Goal: Task Accomplishment & Management: Manage account settings

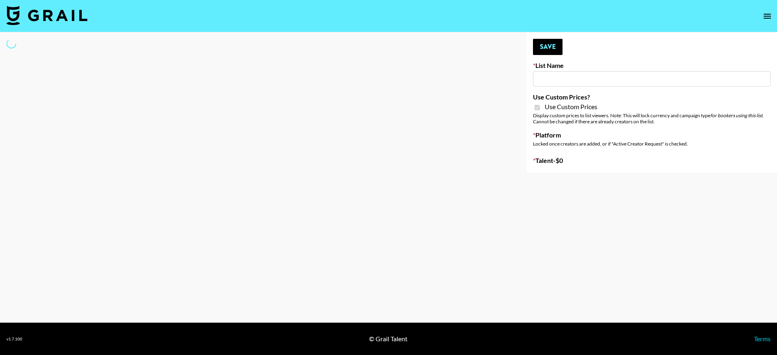
type input "Anker For Soundcore"
checkbox input "true"
select select "Brand"
type input "Redence Beauty"
checkbox input "true"
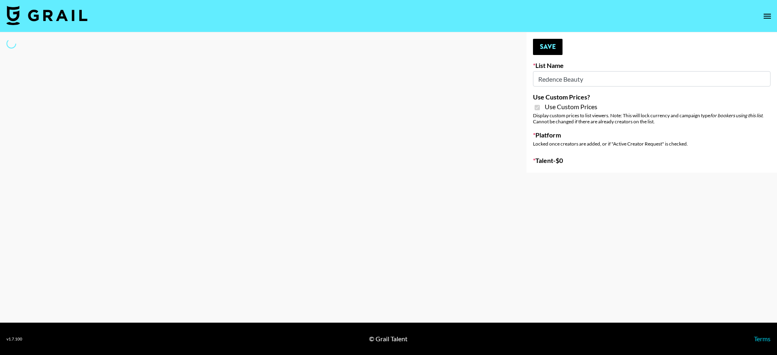
select select "Brand"
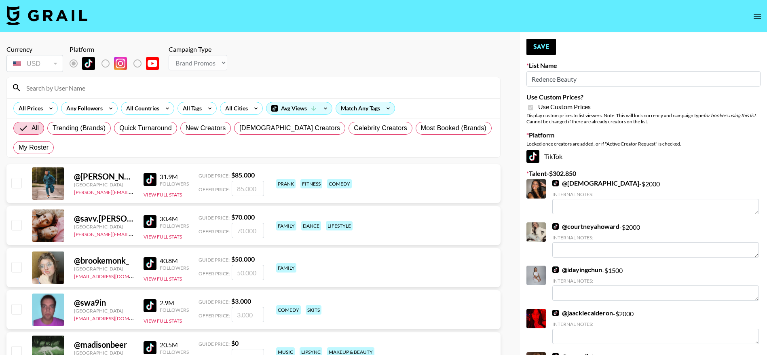
click at [59, 98] on div "All Prices Any Followers All Countries All Tags All Cities Avg Views Match Any …" at bounding box center [253, 108] width 493 height 20
click at [49, 88] on input at bounding box center [258, 87] width 474 height 13
type input "ashleyn"
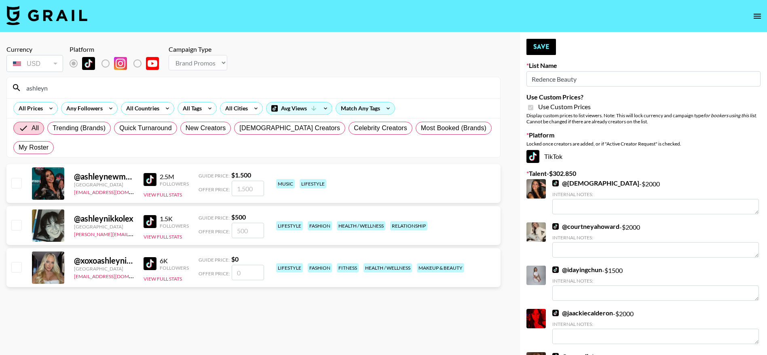
click at [13, 230] on input "checkbox" at bounding box center [16, 225] width 10 height 10
checkbox input "true"
type input "500"
drag, startPoint x: 261, startPoint y: 231, endPoint x: 231, endPoint y: 230, distance: 29.9
click at [232, 230] on input "500" at bounding box center [248, 230] width 32 height 15
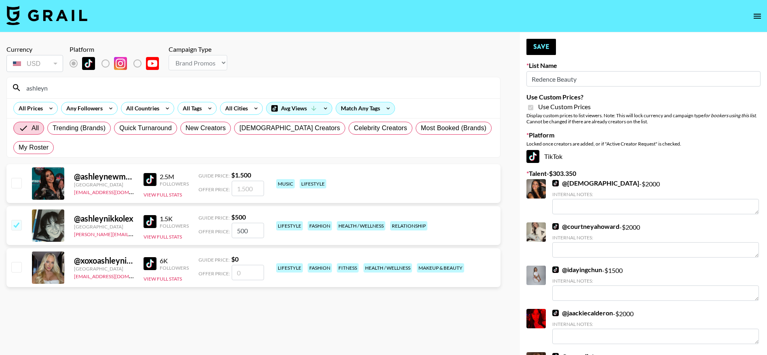
click at [15, 224] on input "checkbox" at bounding box center [16, 225] width 10 height 10
checkbox input "false"
drag, startPoint x: 56, startPoint y: 87, endPoint x: 0, endPoint y: 84, distance: 56.3
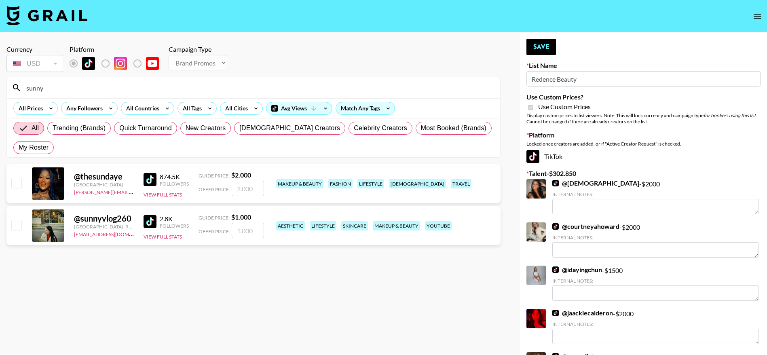
type input "sunny"
click at [15, 182] on input "checkbox" at bounding box center [16, 183] width 10 height 10
checkbox input "true"
type input "2000"
drag, startPoint x: 46, startPoint y: 84, endPoint x: 0, endPoint y: 85, distance: 45.7
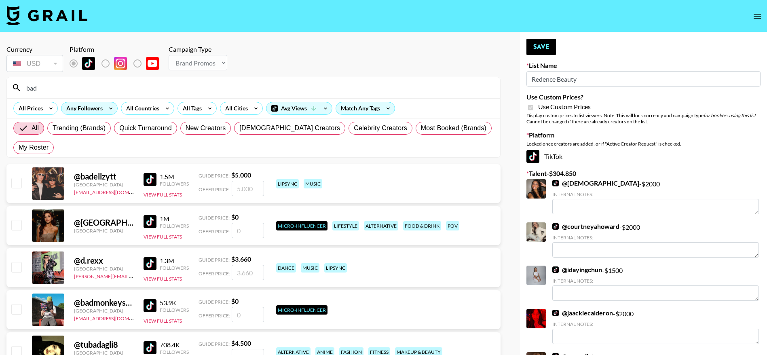
type input "badbaby"
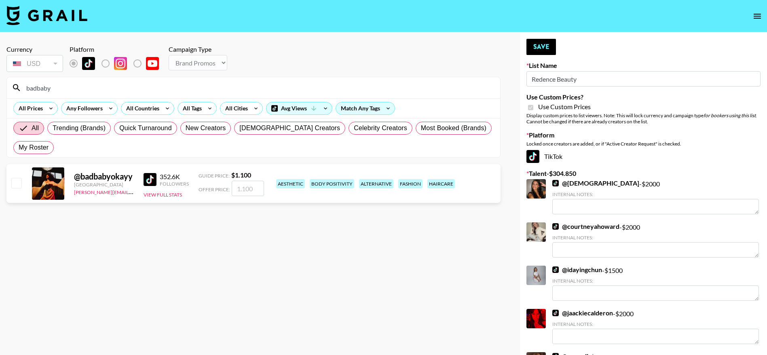
click at [15, 182] on input "checkbox" at bounding box center [16, 183] width 10 height 10
checkbox input "true"
type input "1100"
drag, startPoint x: 57, startPoint y: 90, endPoint x: 0, endPoint y: 97, distance: 57.4
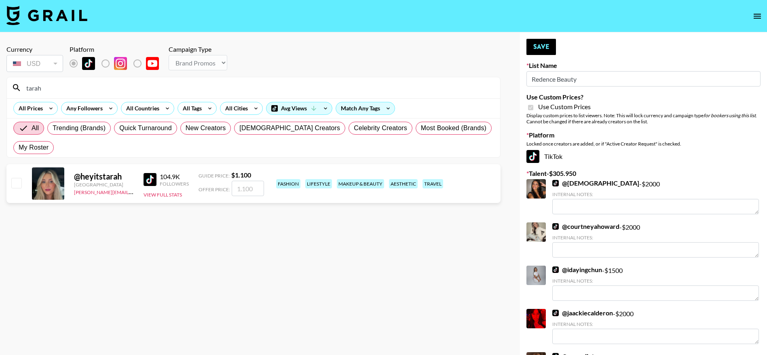
type input "tarah"
click at [20, 181] on input "checkbox" at bounding box center [16, 183] width 10 height 10
checkbox input "true"
type input "1100"
drag, startPoint x: 121, startPoint y: 90, endPoint x: 0, endPoint y: 85, distance: 120.6
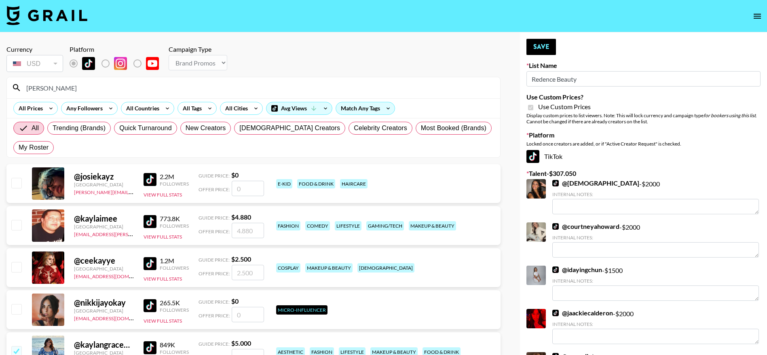
type input "kayang"
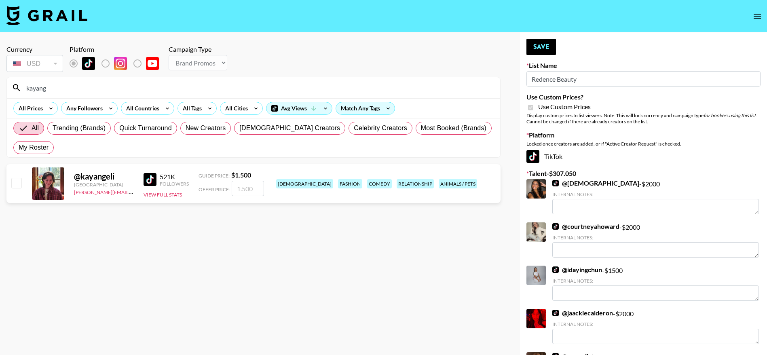
click at [15, 182] on input "checkbox" at bounding box center [16, 183] width 10 height 10
checkbox input "true"
type input "1500"
drag, startPoint x: 164, startPoint y: 85, endPoint x: 0, endPoint y: 99, distance: 164.8
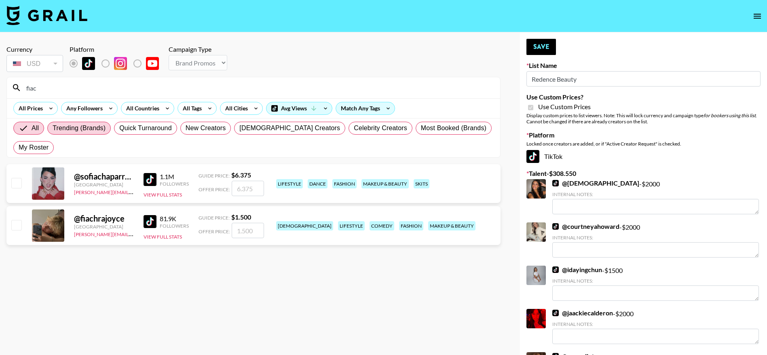
type input "fiachra"
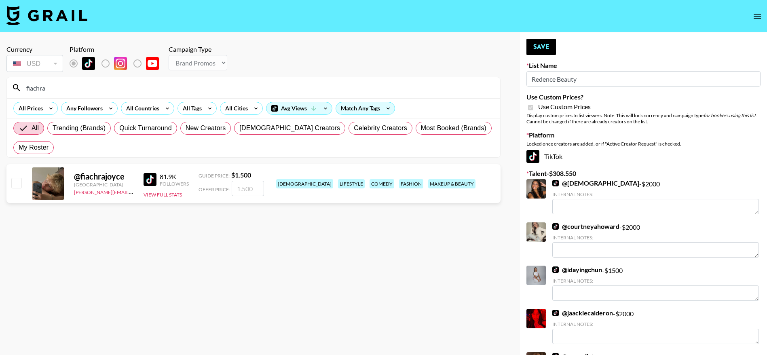
click at [15, 186] on input "checkbox" at bounding box center [16, 183] width 10 height 10
checkbox input "true"
type input "1500"
click at [544, 48] on button "Save" at bounding box center [542, 47] width 30 height 16
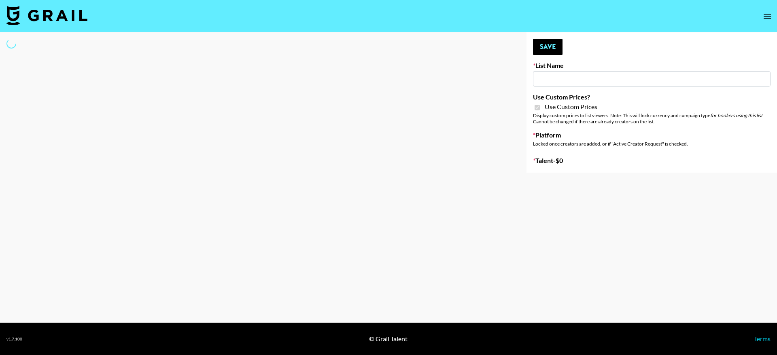
type input "Dime Beauty"
checkbox input "true"
select select "Brand"
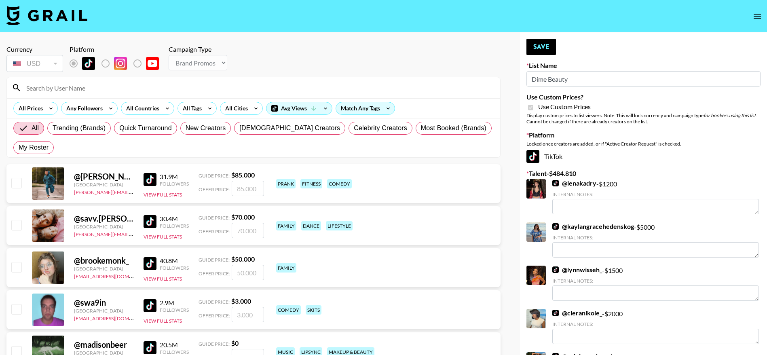
click at [55, 91] on input at bounding box center [258, 87] width 474 height 13
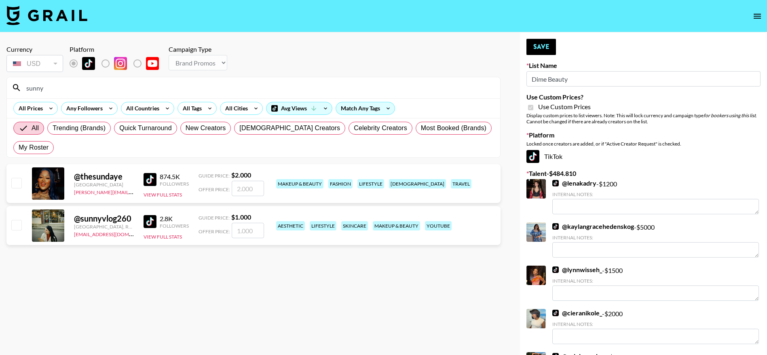
type input "sunny"
click at [15, 180] on input "checkbox" at bounding box center [16, 183] width 10 height 10
checkbox input "true"
type input "2000"
click at [550, 43] on button "Save" at bounding box center [542, 47] width 30 height 16
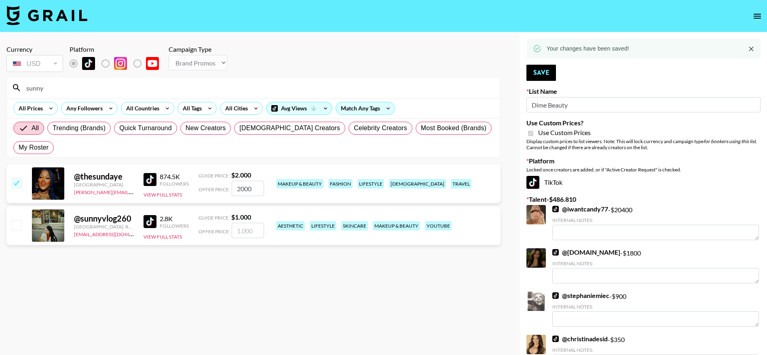
drag, startPoint x: 57, startPoint y: 88, endPoint x: 0, endPoint y: 87, distance: 57.0
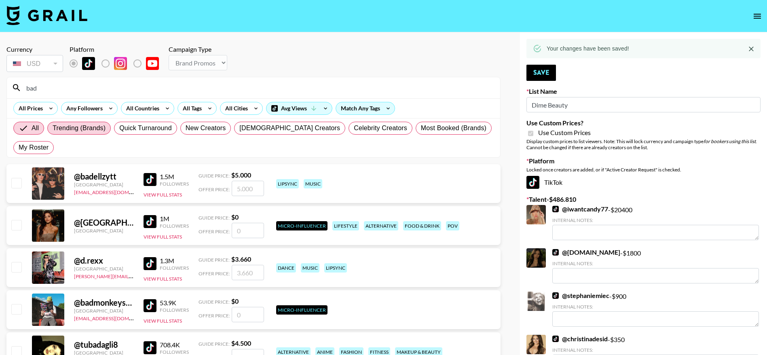
type input "badbaby"
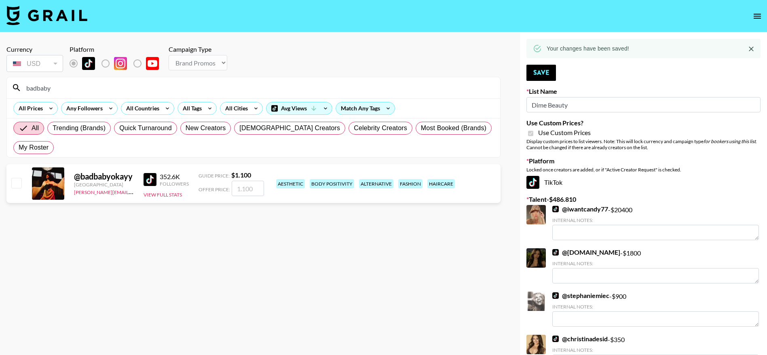
click at [13, 184] on input "checkbox" at bounding box center [16, 183] width 10 height 10
checkbox input "true"
type input "1100"
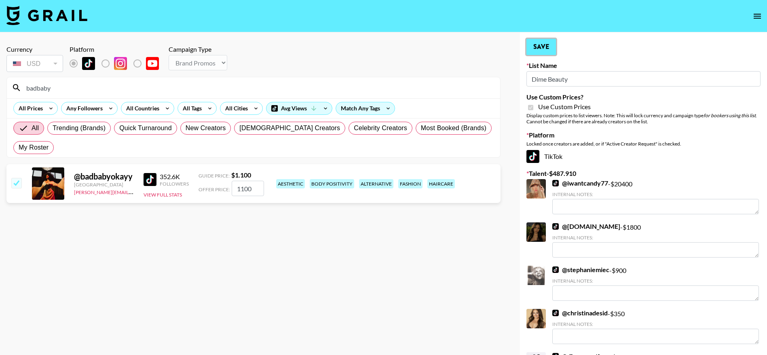
click at [540, 49] on button "Save" at bounding box center [542, 47] width 30 height 16
